Goal: Task Accomplishment & Management: Complete application form

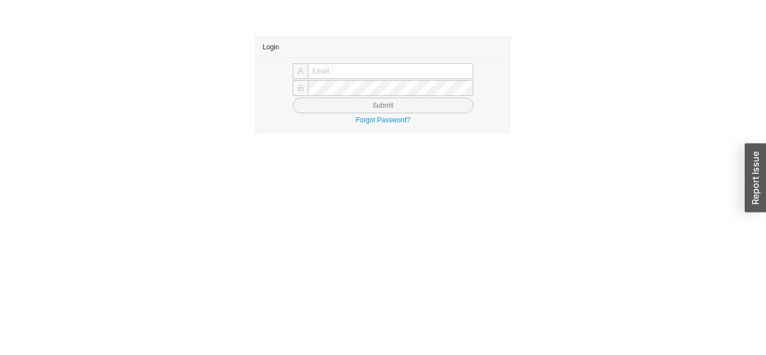
type input "ziones@asbathnj.com"
click at [446, 109] on button "Submit" at bounding box center [383, 106] width 181 height 16
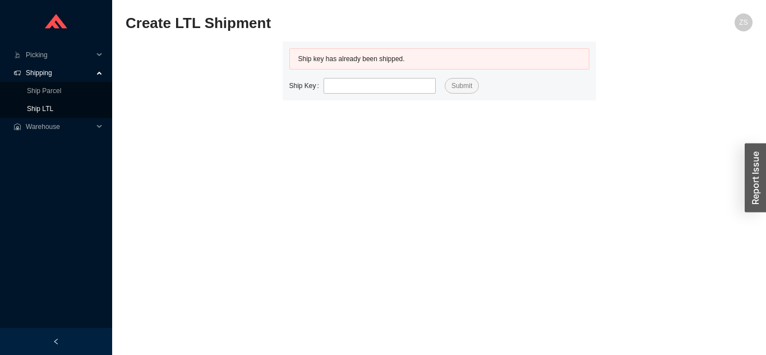
click at [53, 113] on link "Ship LTL" at bounding box center [40, 109] width 26 height 8
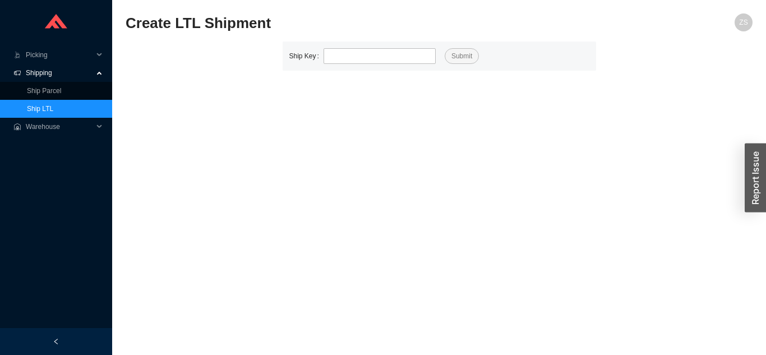
type input "525698"
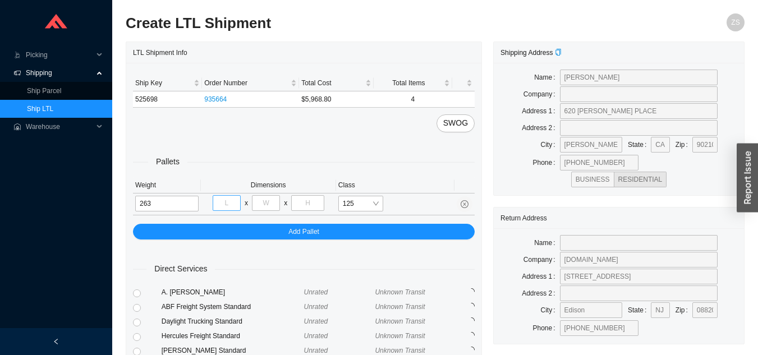
type input "263"
click at [223, 202] on input "tel" at bounding box center [227, 203] width 28 height 16
type input "40"
click at [267, 207] on input "tel" at bounding box center [266, 203] width 28 height 16
type input "48"
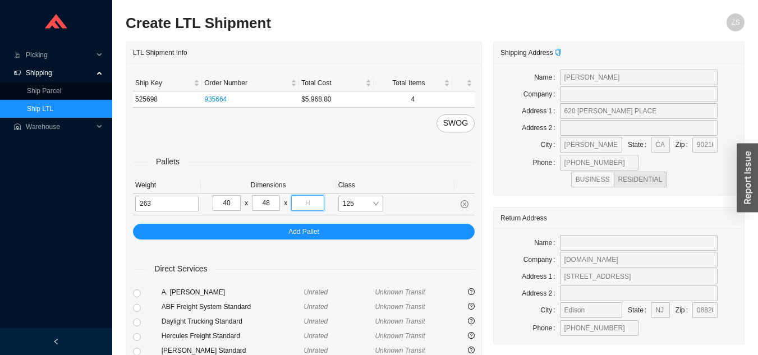
click at [313, 202] on input "tel" at bounding box center [307, 203] width 33 height 16
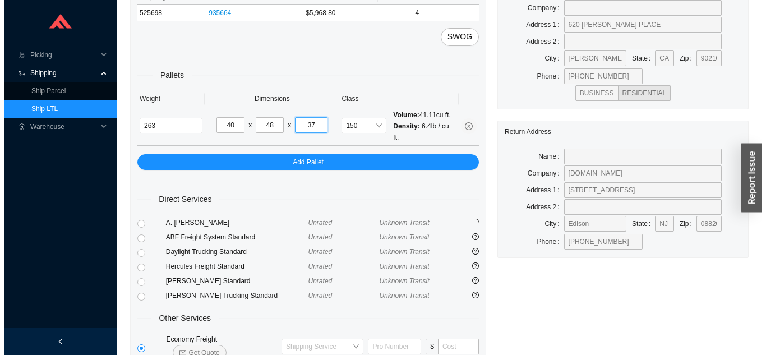
scroll to position [136, 0]
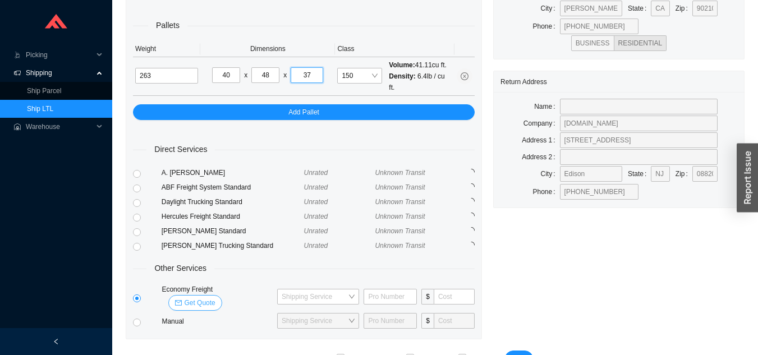
type input "37"
click at [215, 297] on span "Get Quote" at bounding box center [199, 302] width 31 height 11
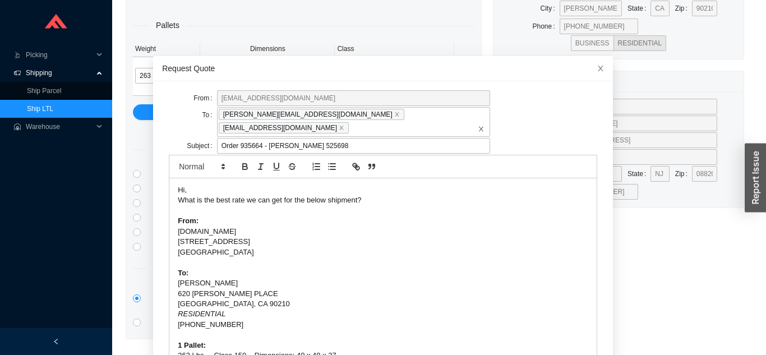
scroll to position [30, 0]
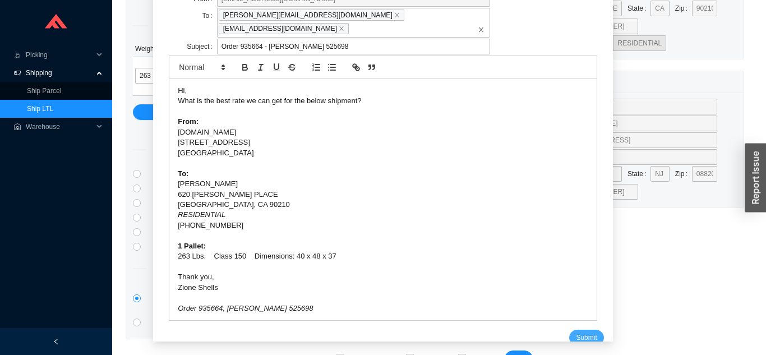
click at [578, 332] on span "Submit" at bounding box center [586, 337] width 21 height 11
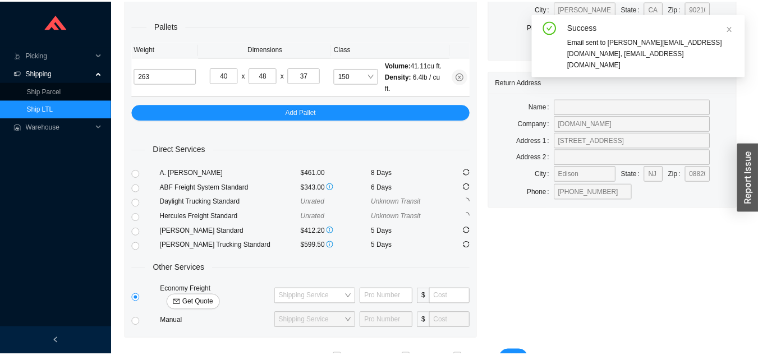
scroll to position [13, 0]
